Goal: Use online tool/utility: Utilize a website feature to perform a specific function

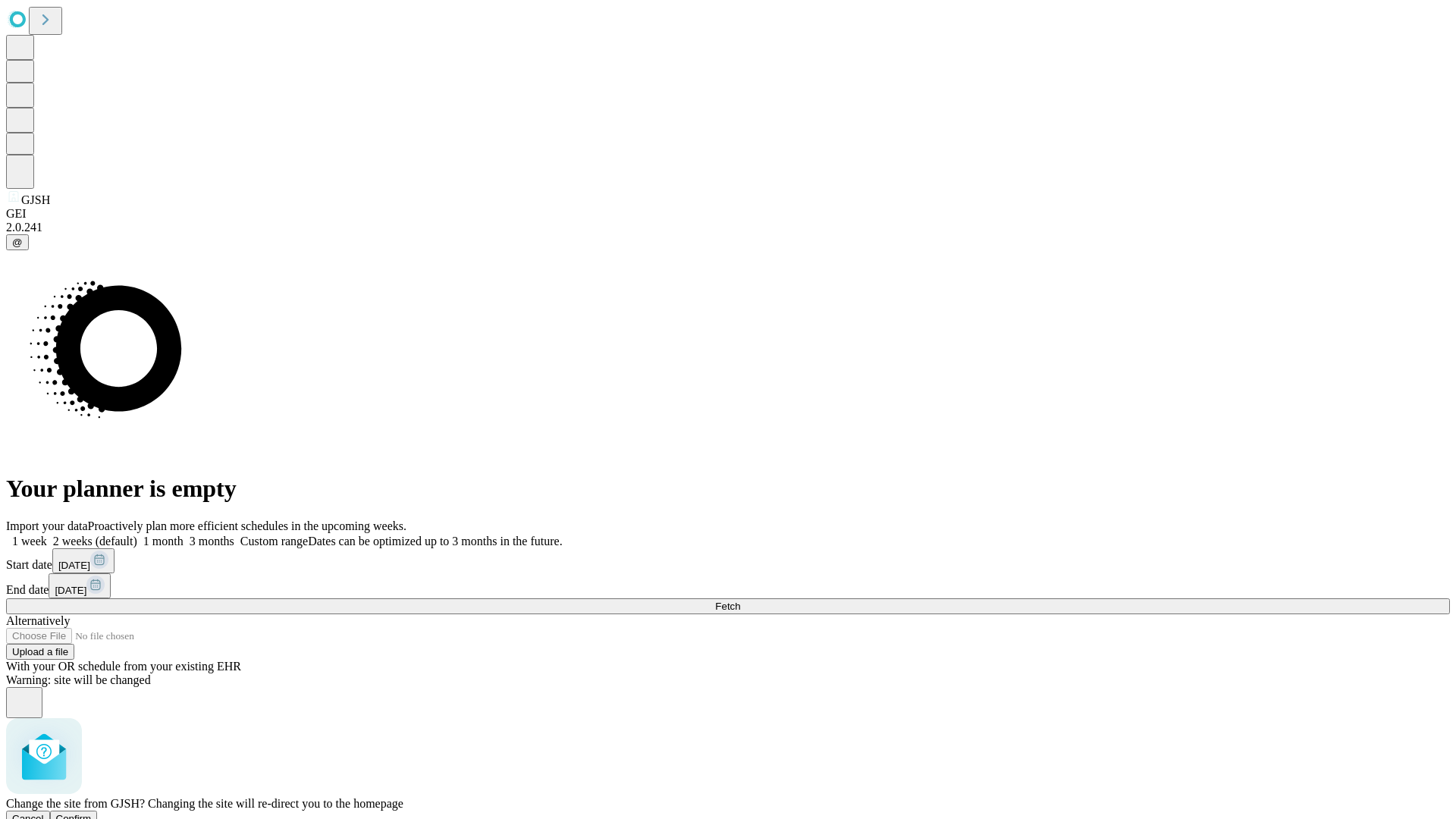
click at [91, 813] on span "Confirm" at bounding box center [73, 818] width 35 height 11
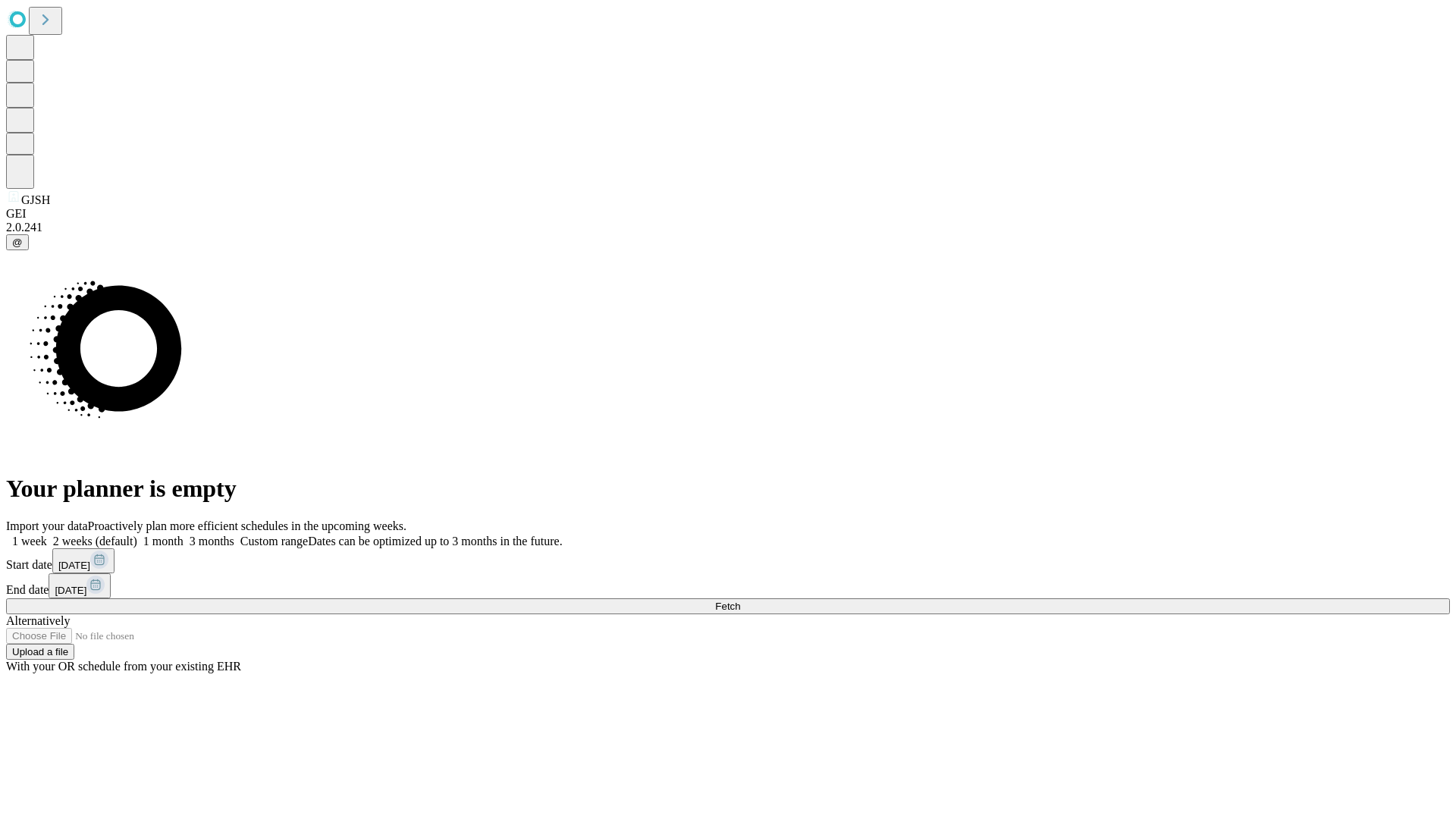
click at [137, 534] on label "2 weeks (default)" at bounding box center [92, 541] width 90 height 13
click at [740, 601] on span "Fetch" at bounding box center [728, 606] width 25 height 11
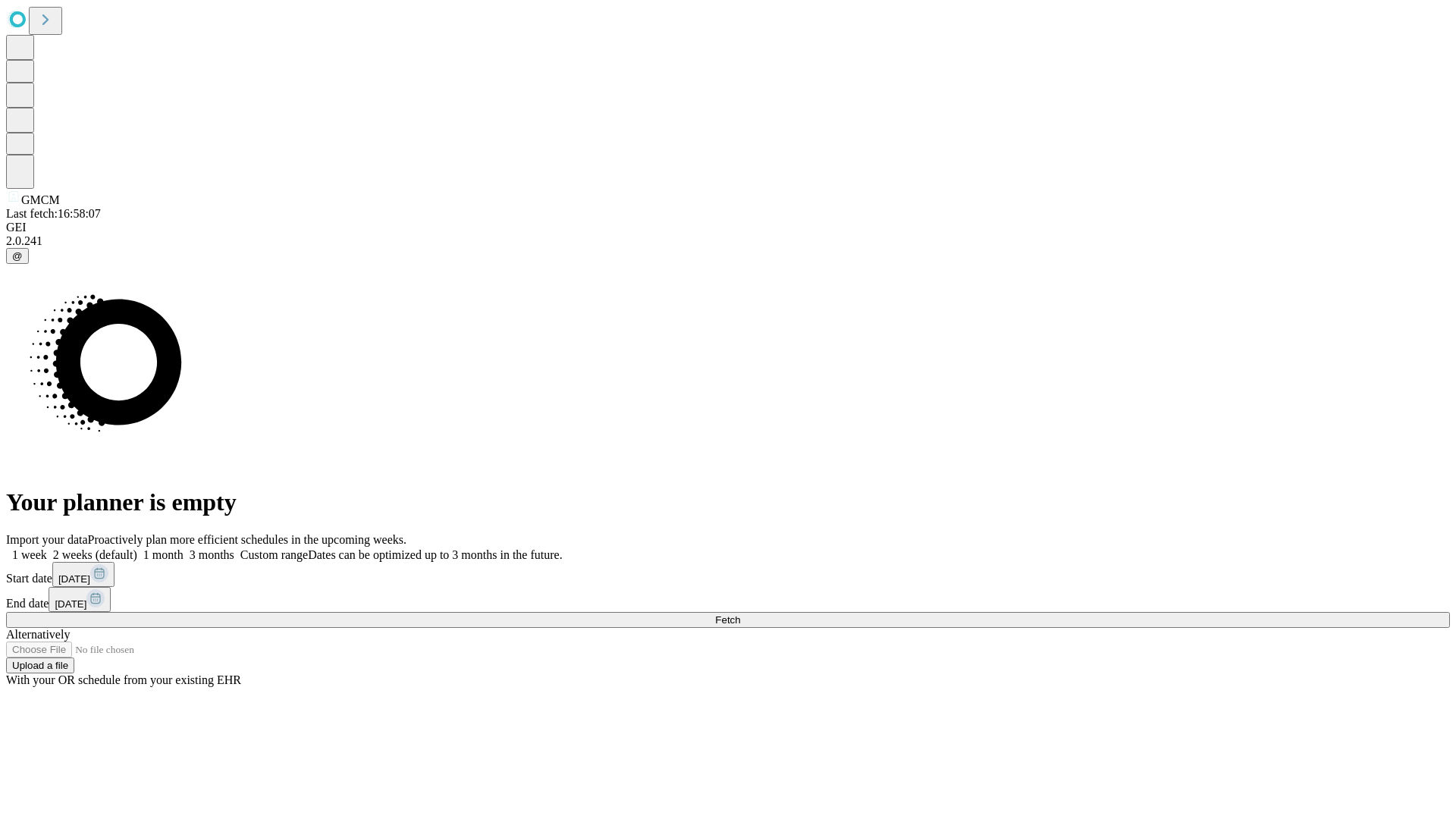
click at [137, 548] on label "2 weeks (default)" at bounding box center [92, 554] width 90 height 13
click at [740, 614] on span "Fetch" at bounding box center [728, 620] width 25 height 11
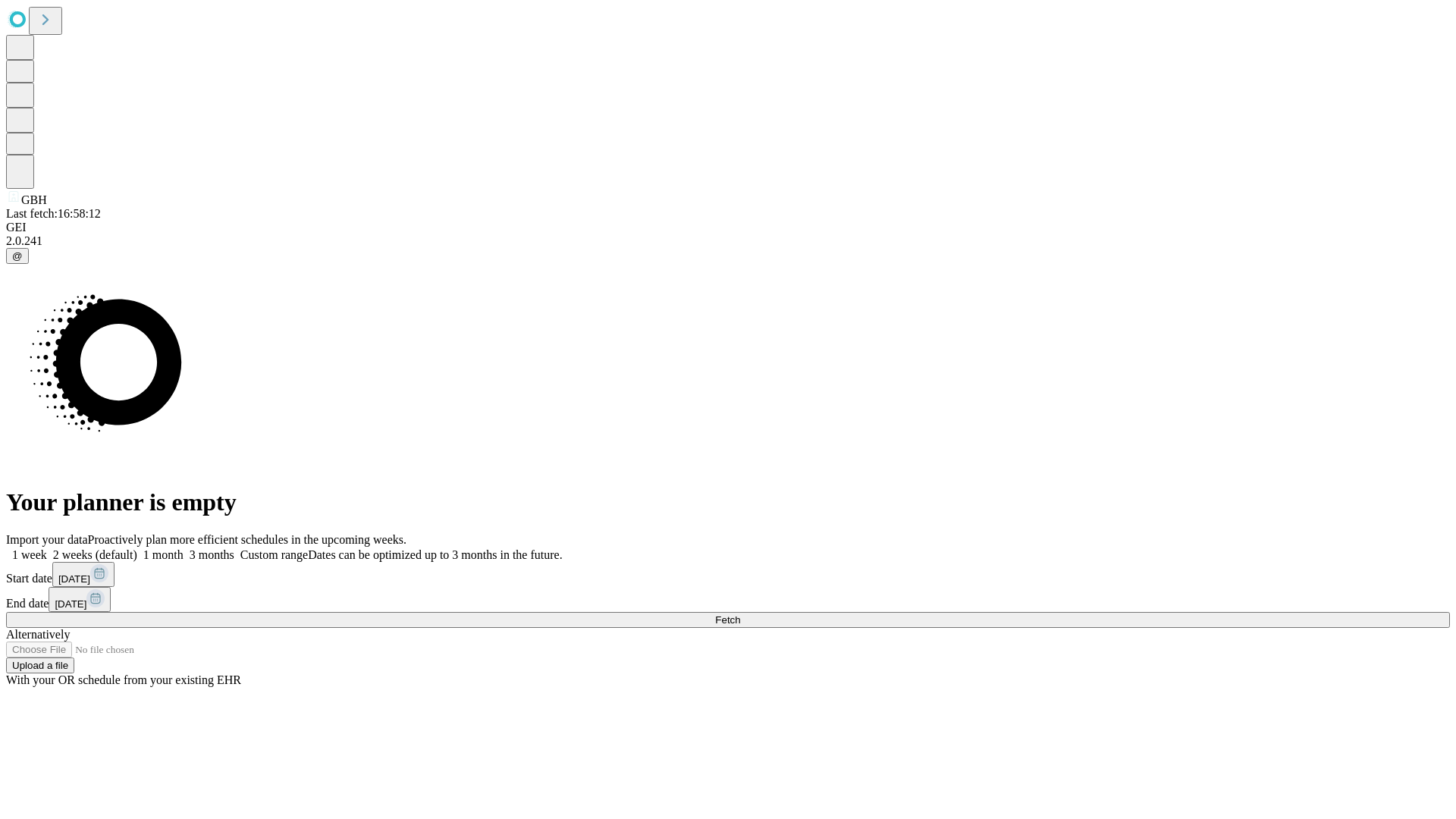
click at [740, 614] on span "Fetch" at bounding box center [728, 620] width 25 height 11
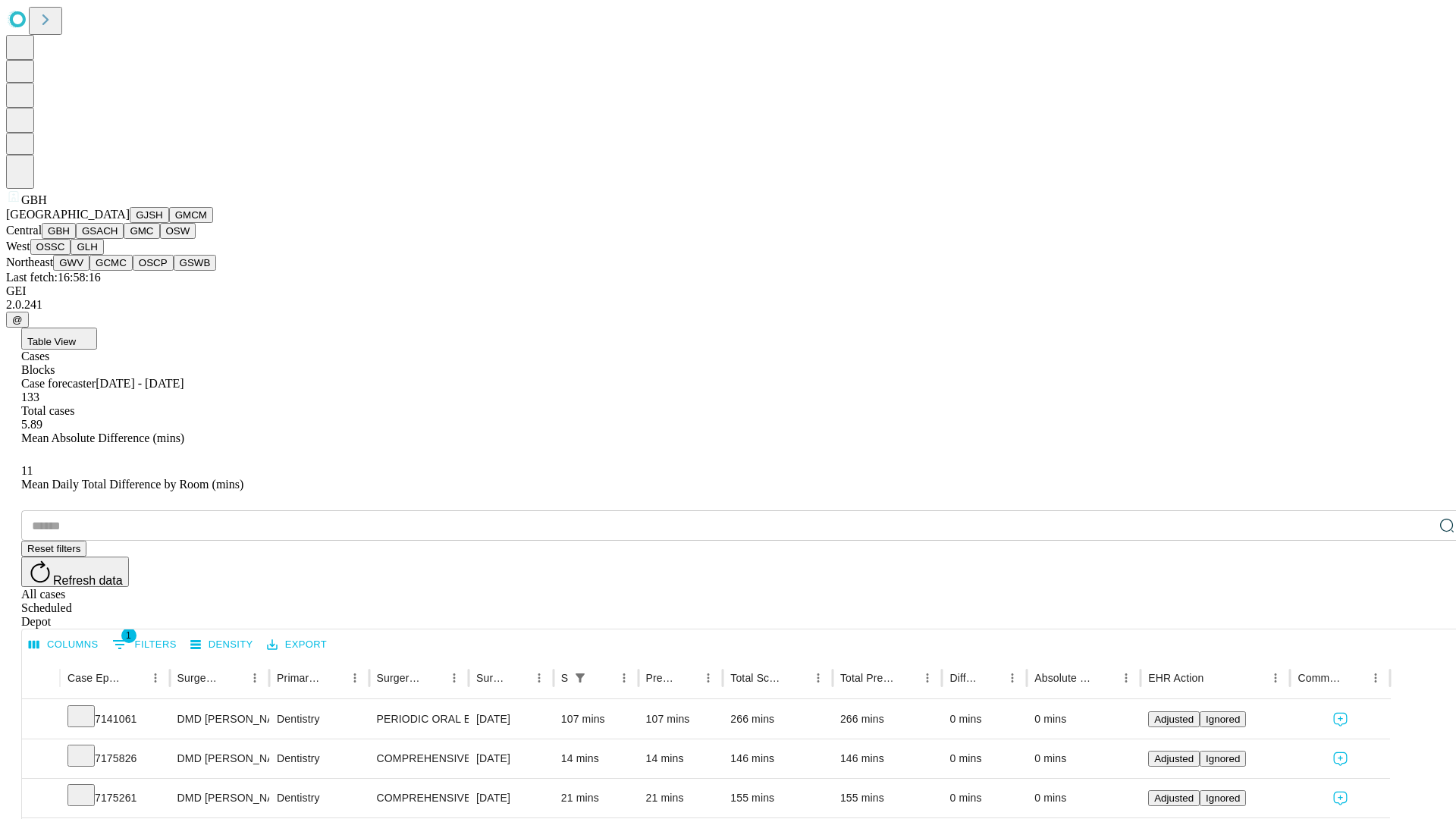
click at [117, 239] on button "GSACH" at bounding box center [99, 231] width 48 height 16
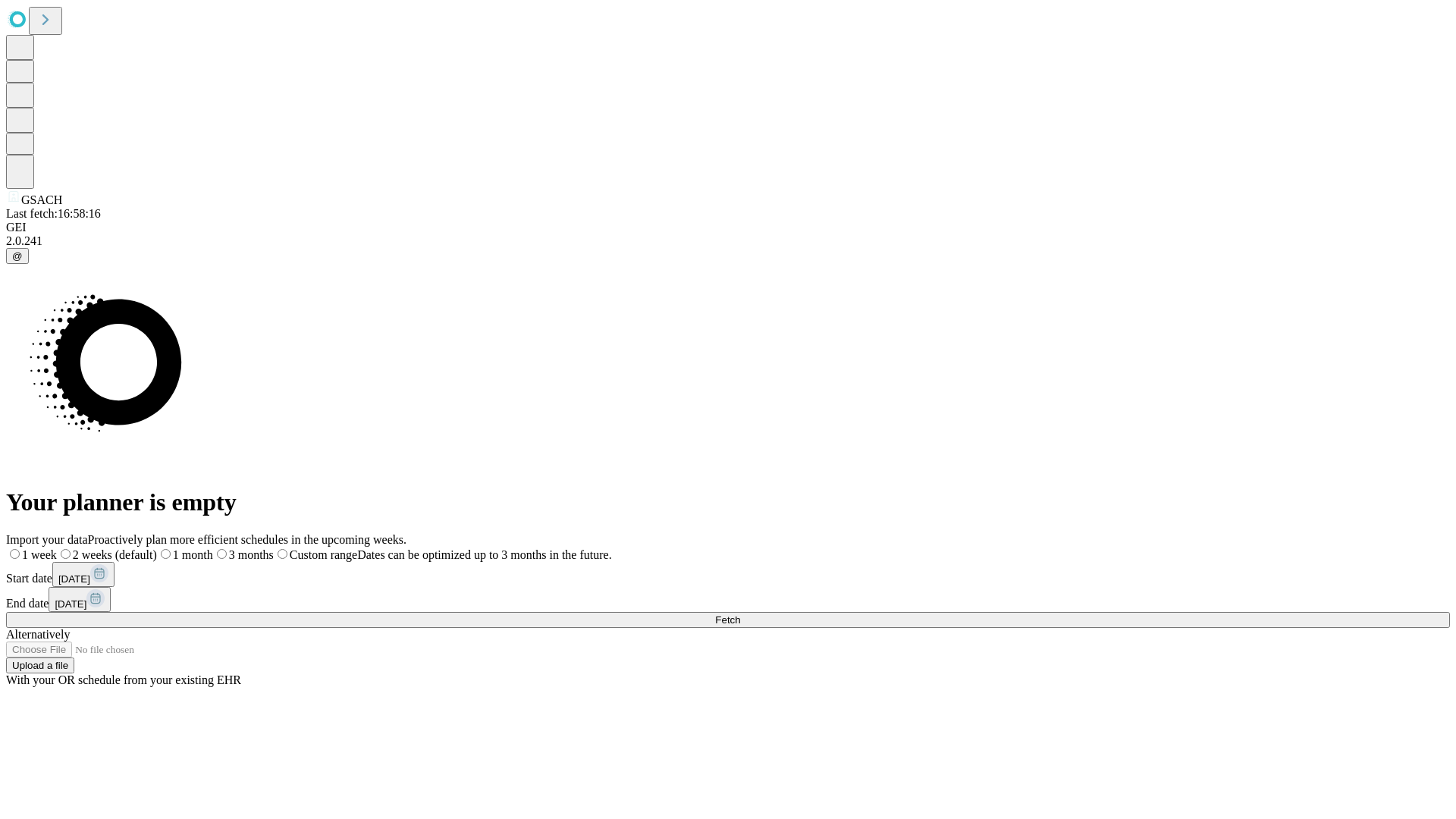
click at [157, 548] on label "2 weeks (default)" at bounding box center [106, 554] width 100 height 13
click at [740, 614] on span "Fetch" at bounding box center [728, 620] width 25 height 11
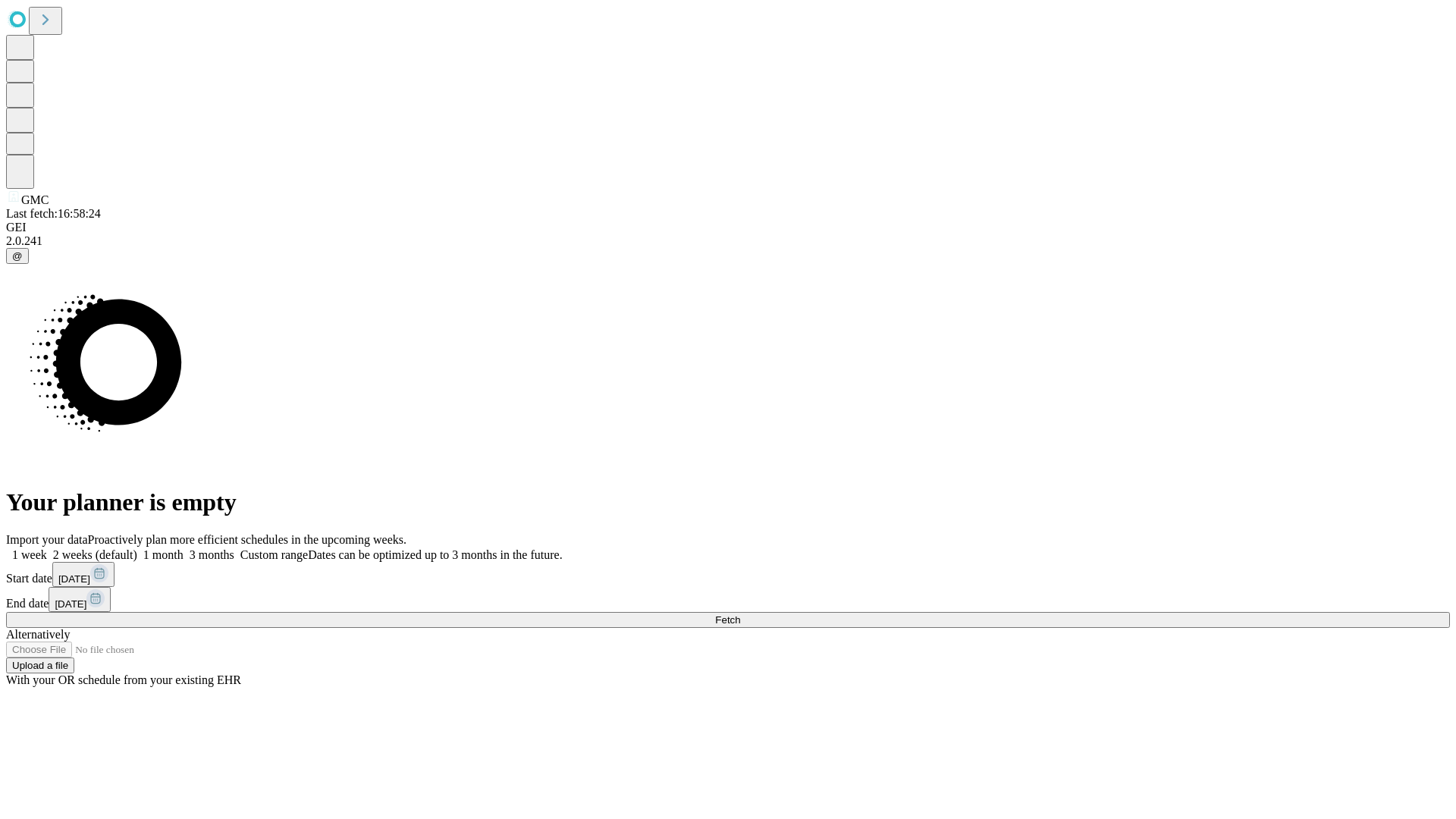
click at [137, 548] on label "2 weeks (default)" at bounding box center [92, 554] width 90 height 13
click at [740, 614] on span "Fetch" at bounding box center [728, 620] width 25 height 11
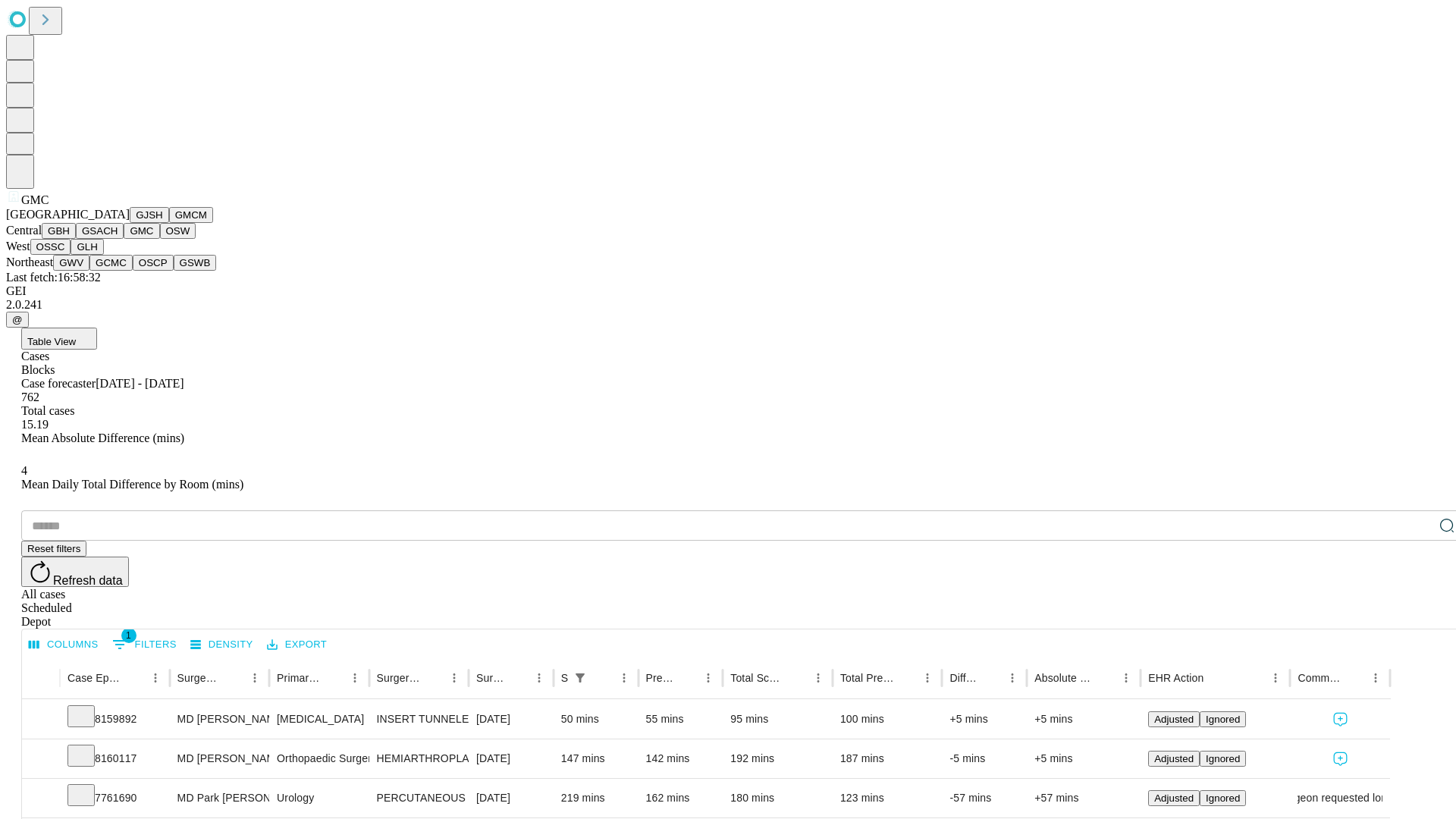
click at [160, 239] on button "OSW" at bounding box center [178, 231] width 36 height 16
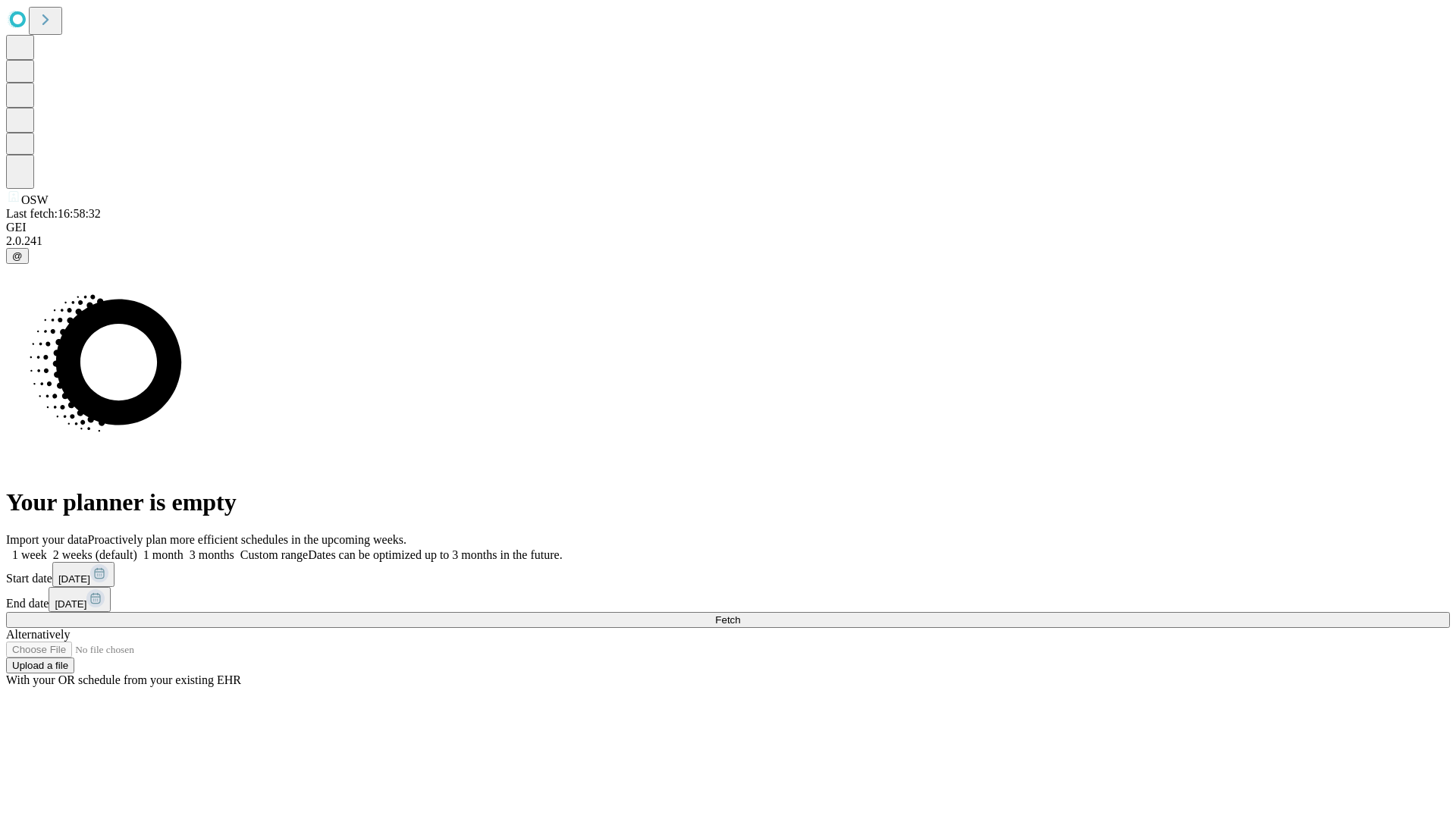
click at [137, 548] on label "2 weeks (default)" at bounding box center [92, 554] width 90 height 13
click at [740, 614] on span "Fetch" at bounding box center [728, 620] width 25 height 11
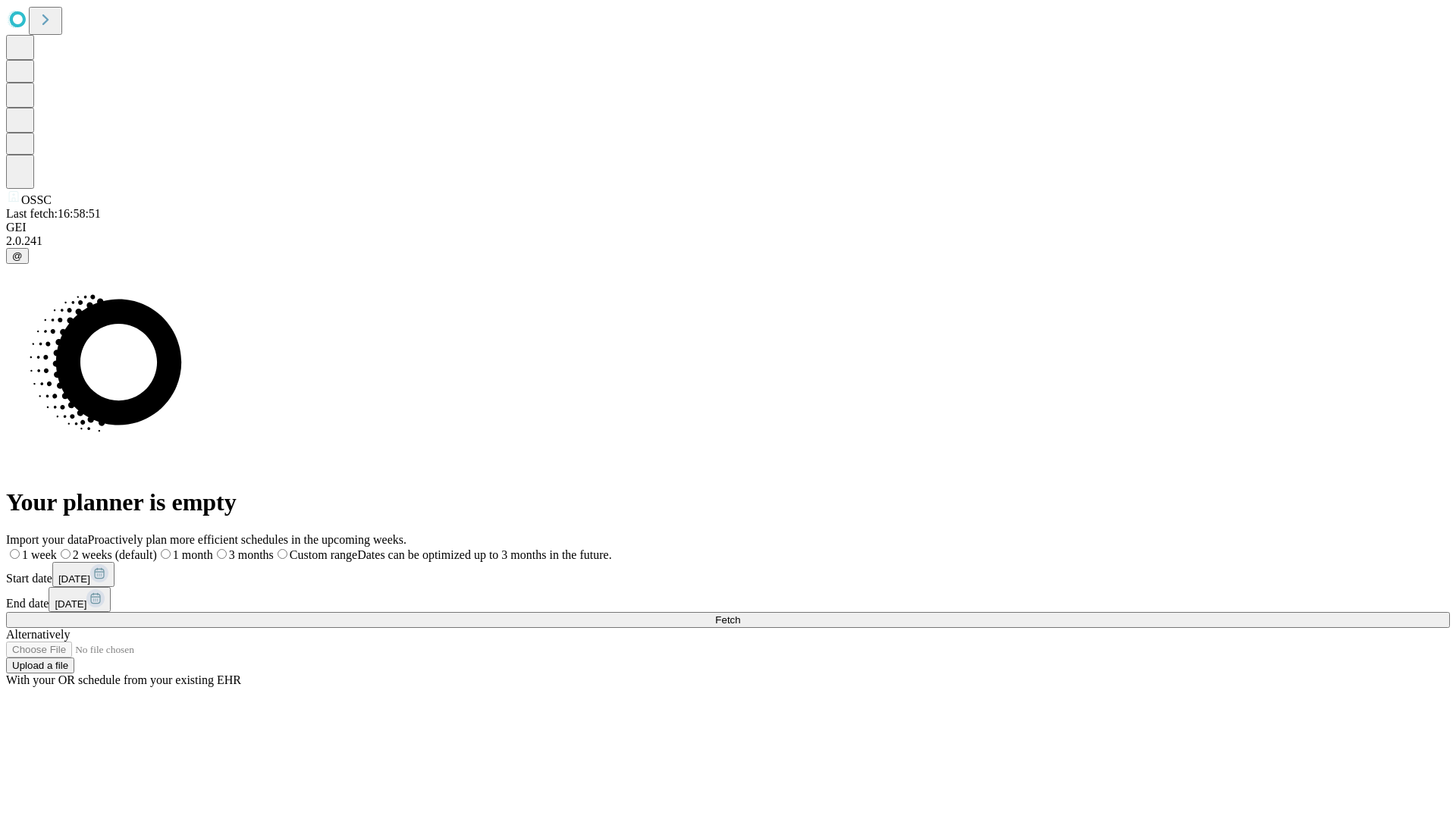
click at [157, 548] on label "2 weeks (default)" at bounding box center [106, 554] width 100 height 13
click at [740, 614] on span "Fetch" at bounding box center [728, 620] width 25 height 11
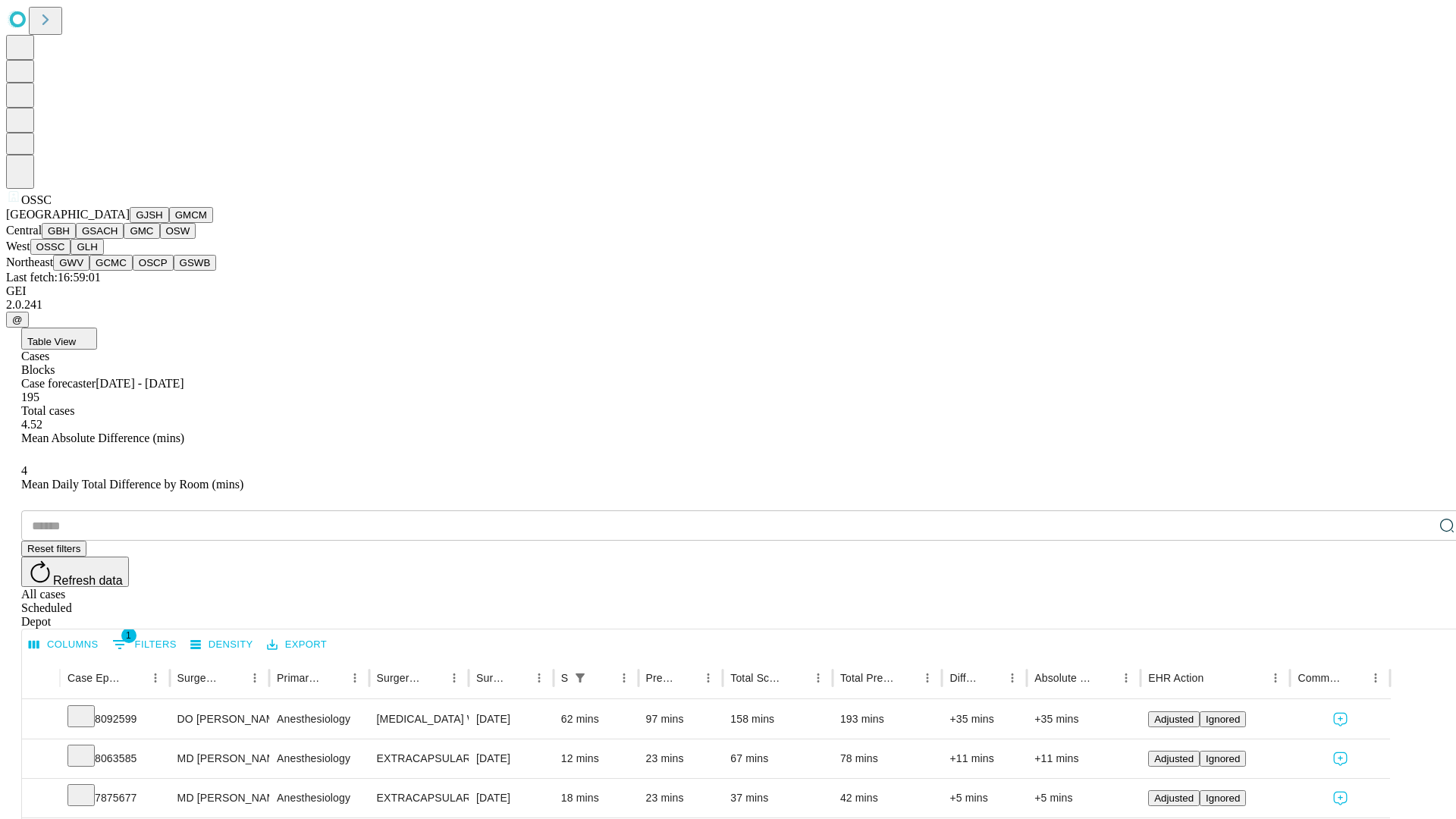
click at [103, 255] on button "GLH" at bounding box center [86, 247] width 32 height 16
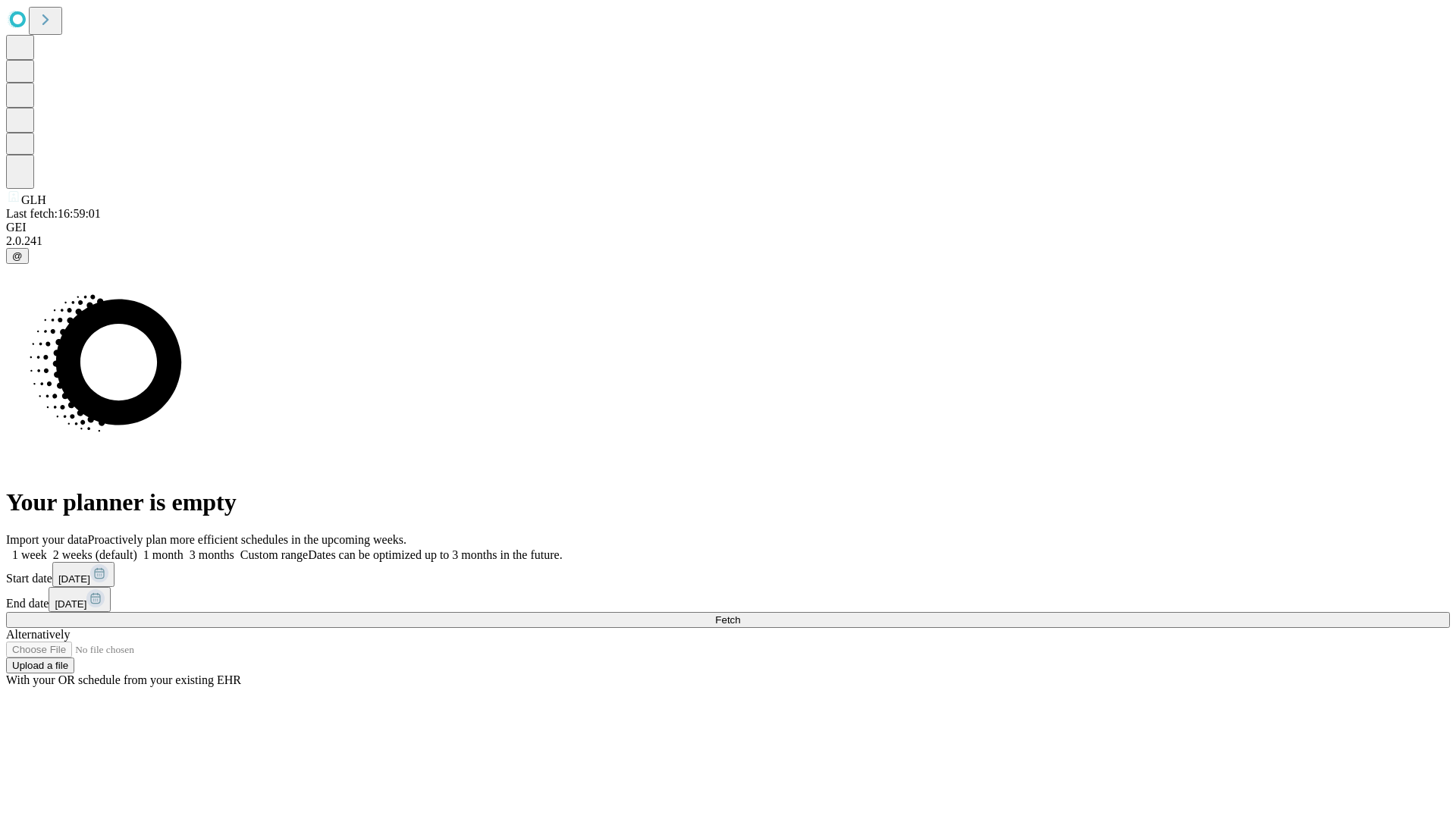
click at [137, 548] on label "2 weeks (default)" at bounding box center [92, 554] width 90 height 13
click at [740, 614] on span "Fetch" at bounding box center [728, 620] width 25 height 11
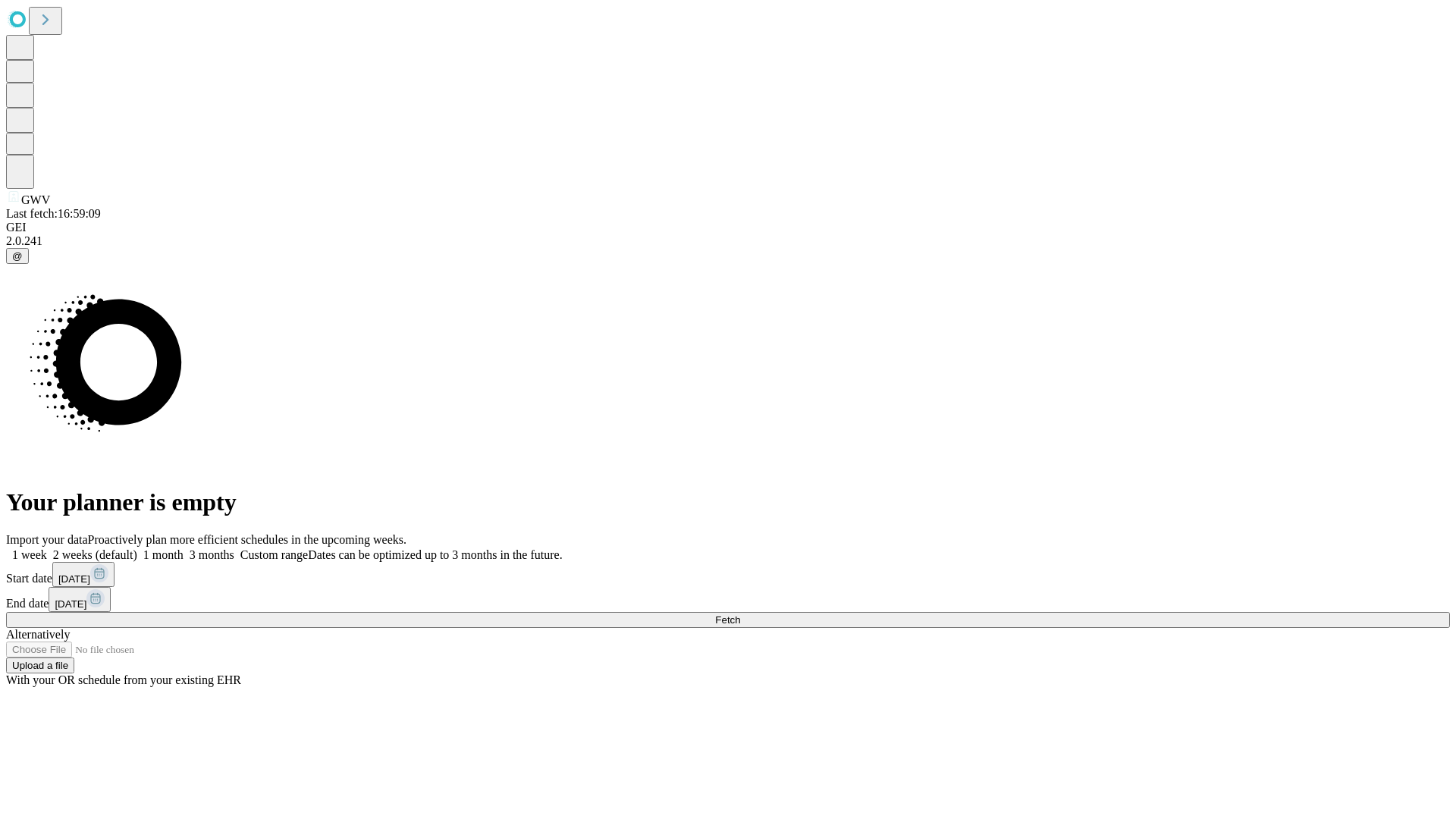
click at [137, 548] on label "2 weeks (default)" at bounding box center [92, 554] width 90 height 13
click at [740, 614] on span "Fetch" at bounding box center [728, 620] width 25 height 11
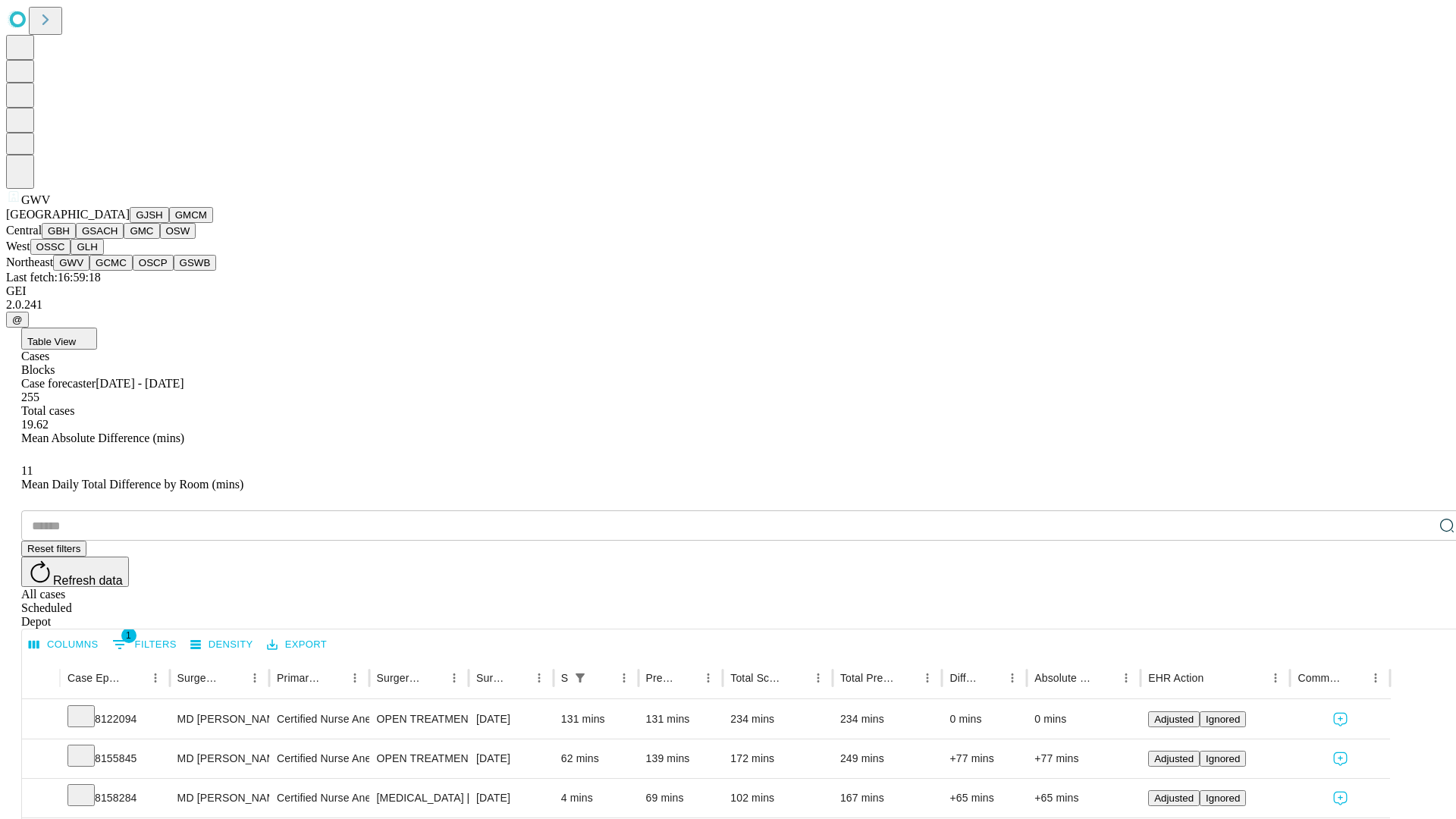
click at [117, 270] on button "GCMC" at bounding box center [111, 262] width 43 height 16
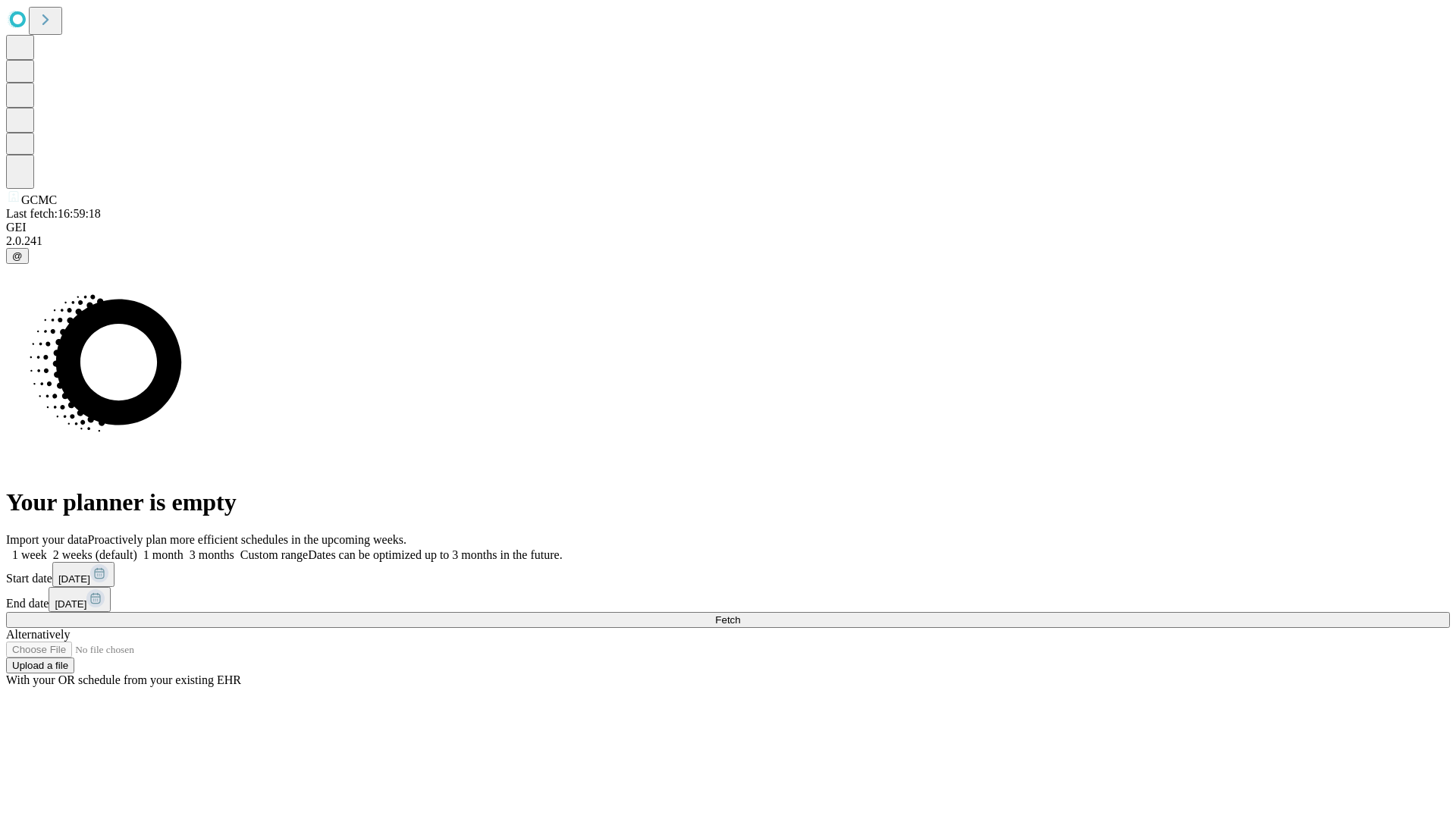
click at [137, 548] on label "2 weeks (default)" at bounding box center [92, 554] width 90 height 13
click at [740, 614] on span "Fetch" at bounding box center [728, 620] width 25 height 11
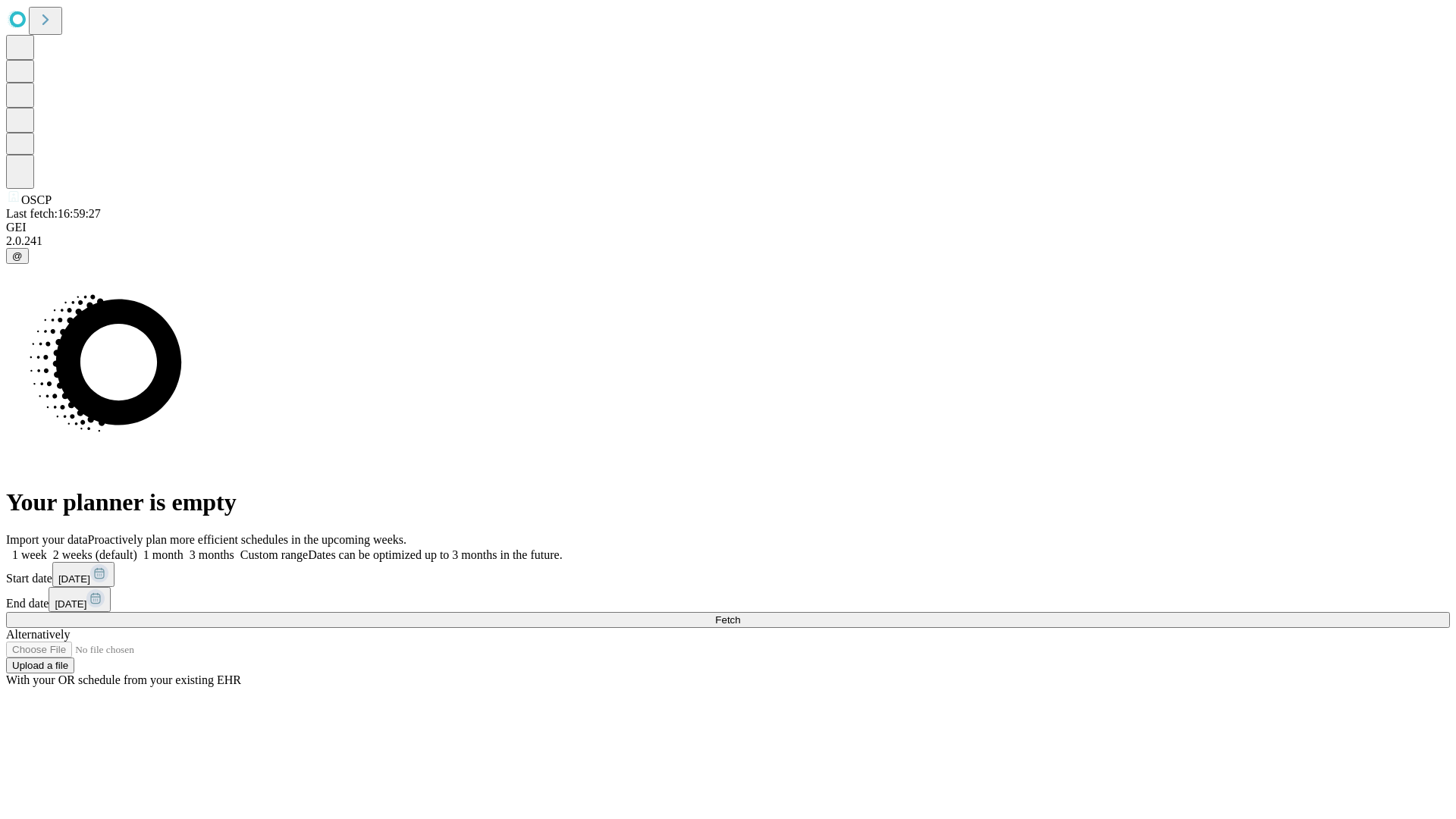
click at [137, 548] on label "2 weeks (default)" at bounding box center [92, 554] width 90 height 13
click at [740, 614] on span "Fetch" at bounding box center [728, 620] width 25 height 11
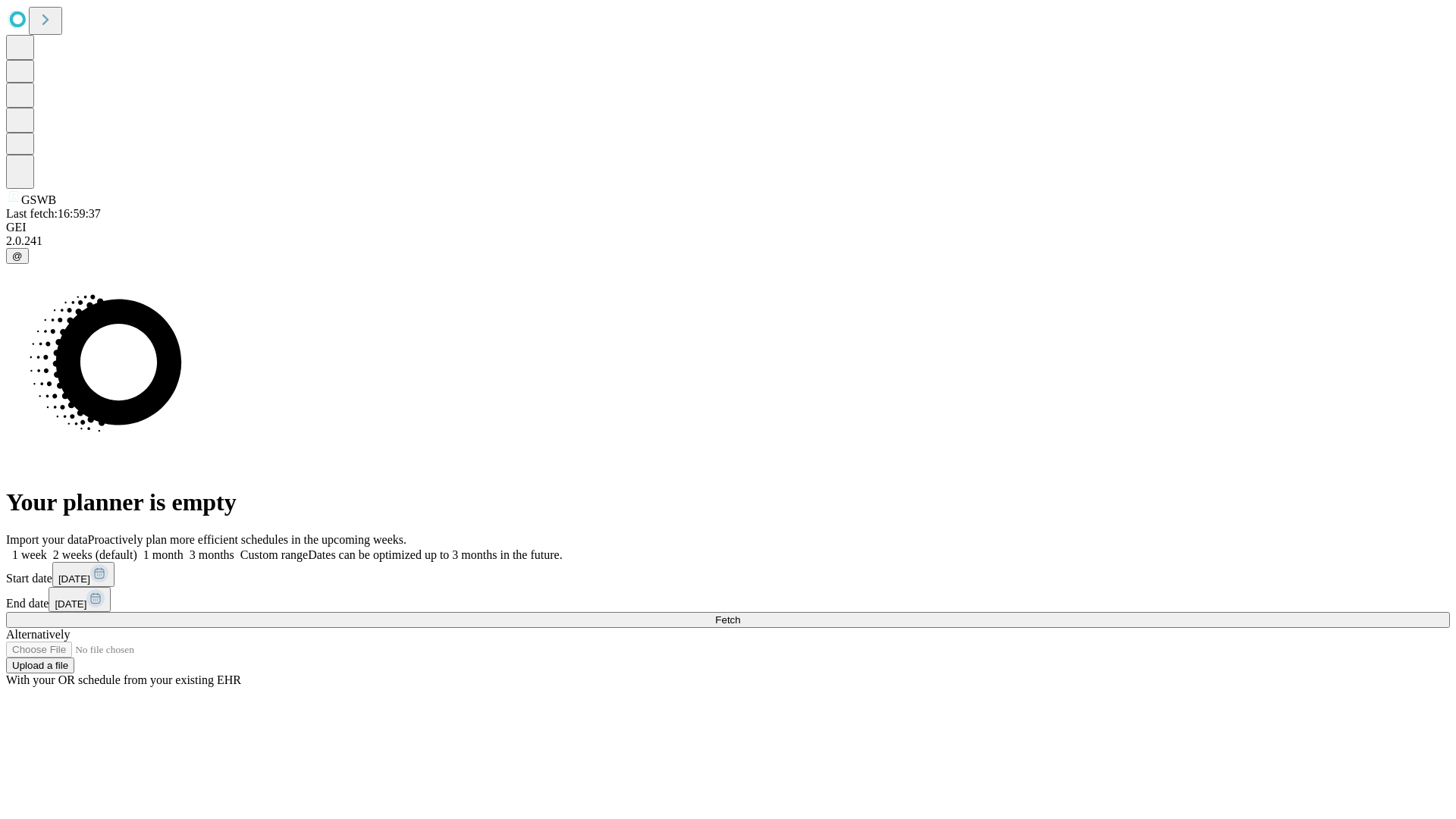
click at [137, 548] on label "2 weeks (default)" at bounding box center [92, 554] width 90 height 13
click at [740, 614] on span "Fetch" at bounding box center [728, 620] width 25 height 11
